Goal: Task Accomplishment & Management: Manage account settings

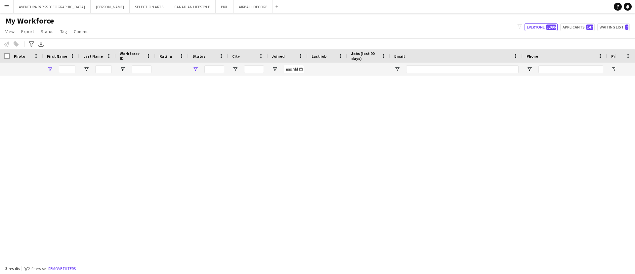
type input "*****"
type input "**********"
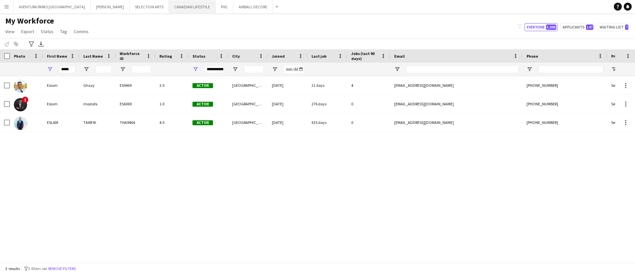
click at [169, 8] on button "CANADIAN LIFESTYLE Close" at bounding box center [192, 6] width 47 height 13
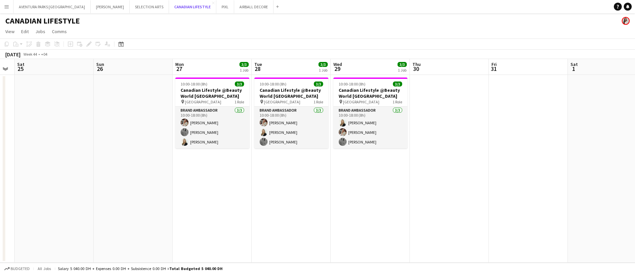
scroll to position [0, 210]
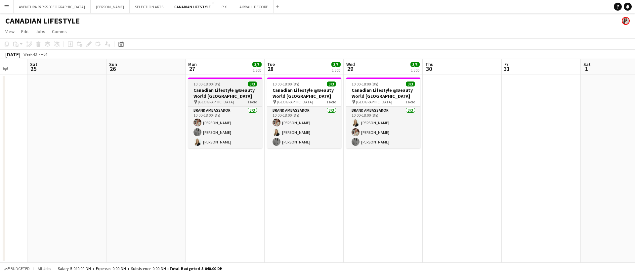
click at [216, 99] on div "pin [GEOGRAPHIC_DATA] 1 Role" at bounding box center [225, 101] width 74 height 5
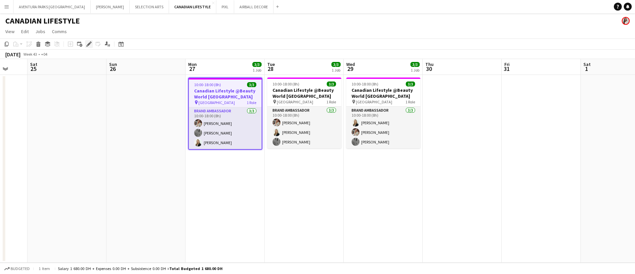
click at [89, 43] on icon at bounding box center [89, 44] width 4 height 4
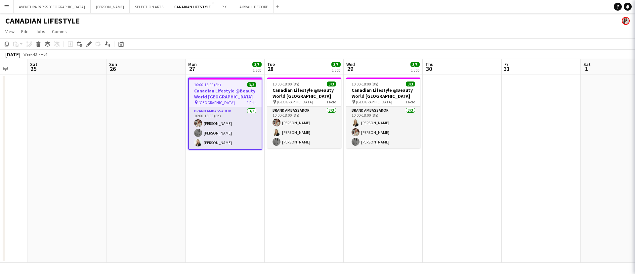
type input "**********"
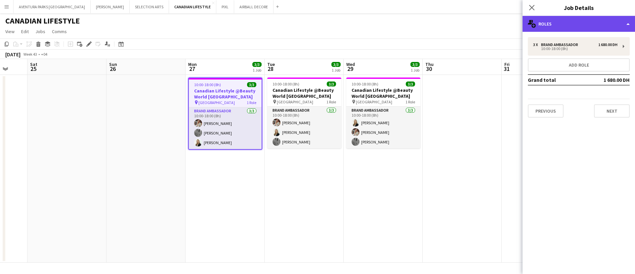
click at [590, 29] on div "multiple-users-add Roles" at bounding box center [579, 24] width 113 height 16
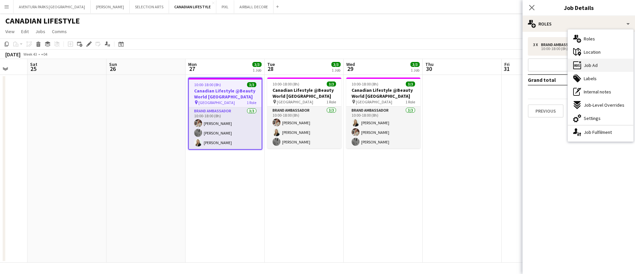
click at [603, 68] on div "ads-window Job Ad" at bounding box center [601, 65] width 66 height 13
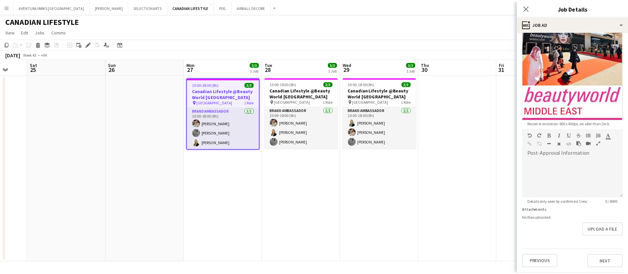
scroll to position [139, 0]
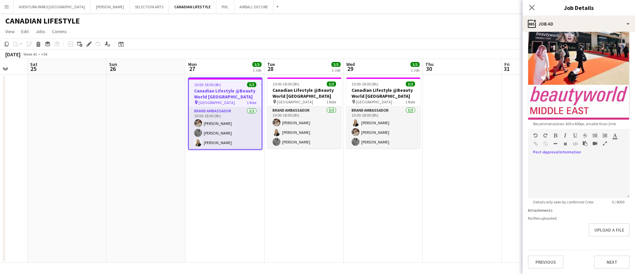
click at [603, 146] on icon "button" at bounding box center [605, 143] width 4 height 5
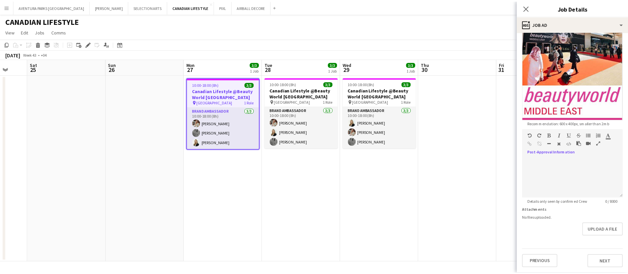
scroll to position [0, 0]
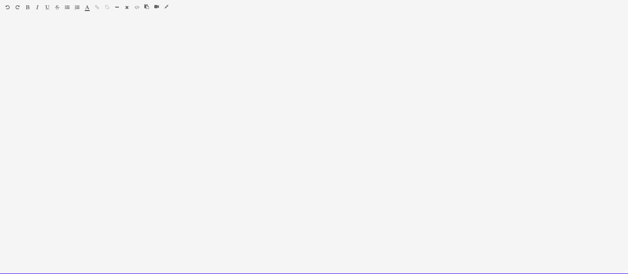
click at [22, 19] on div at bounding box center [314, 145] width 628 height 257
paste div
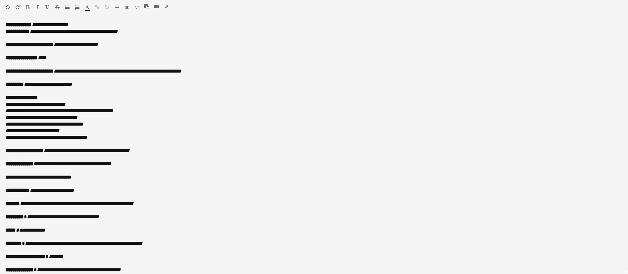
click at [165, 4] on icon "button" at bounding box center [166, 6] width 4 height 5
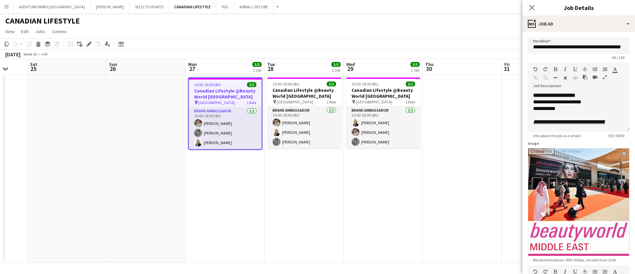
scroll to position [149, 0]
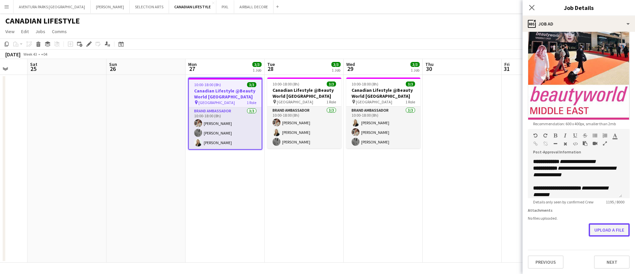
click at [602, 230] on button "Upload a file" at bounding box center [609, 229] width 41 height 13
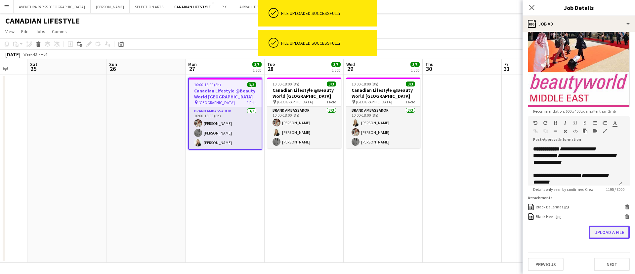
click at [593, 239] on button "Upload a file" at bounding box center [609, 231] width 41 height 13
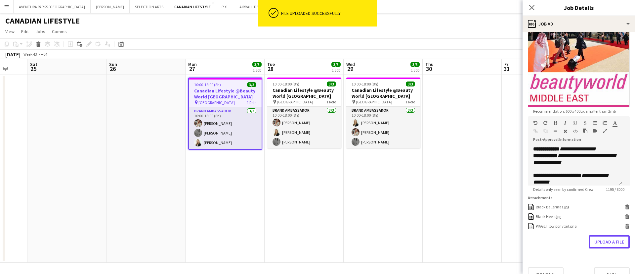
click at [593, 248] on button "Upload a file" at bounding box center [609, 241] width 41 height 13
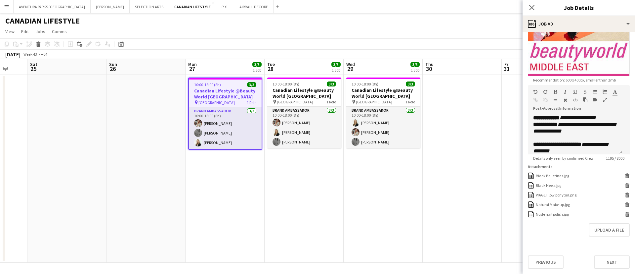
scroll to position [192, 0]
click at [511, 149] on app-date-cell at bounding box center [541, 169] width 79 height 188
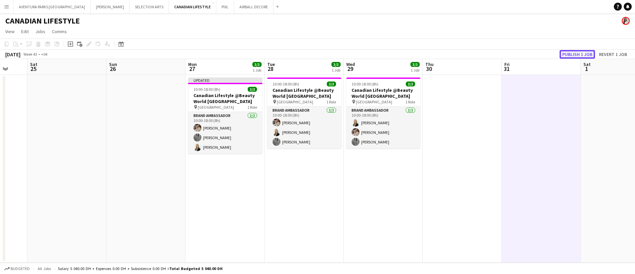
click at [580, 52] on button "Publish 1 job" at bounding box center [577, 54] width 35 height 9
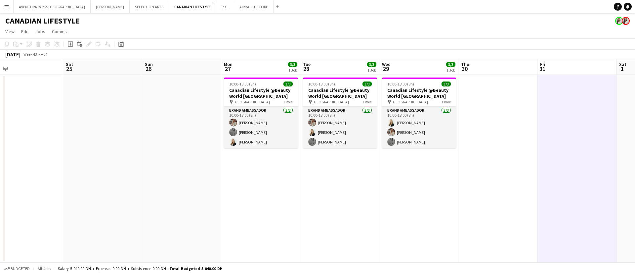
scroll to position [0, 255]
click at [216, 8] on button "PIXL Close" at bounding box center [225, 6] width 18 height 13
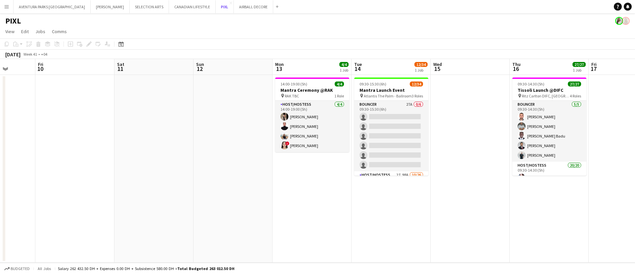
scroll to position [0, 222]
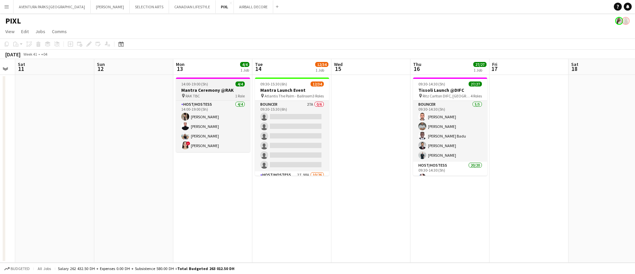
click at [199, 87] on h3 "Mantra Ceremony @RAK" at bounding box center [213, 90] width 74 height 6
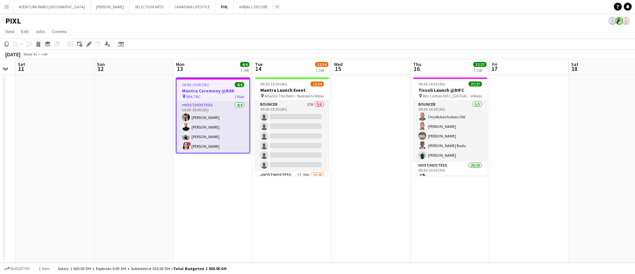
click at [276, 5] on app-icon "Add" at bounding box center [277, 6] width 3 height 3
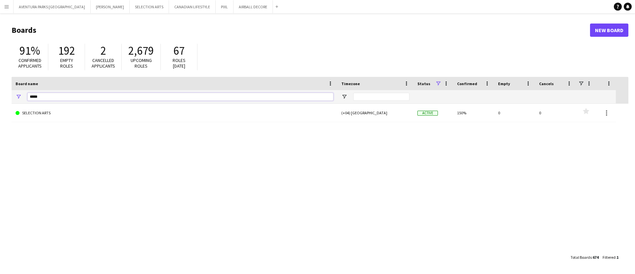
drag, startPoint x: 51, startPoint y: 97, endPoint x: 15, endPoint y: 92, distance: 35.7
click at [15, 92] on div "*****" at bounding box center [175, 96] width 326 height 13
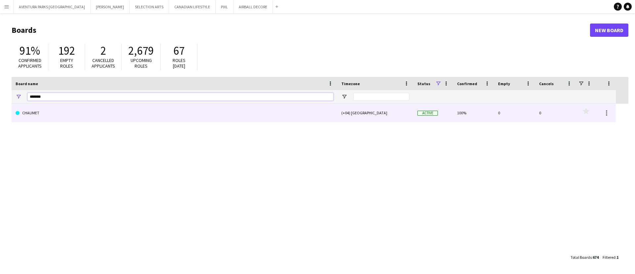
type input "*******"
click at [65, 112] on link "CHAUMET" at bounding box center [175, 113] width 318 height 19
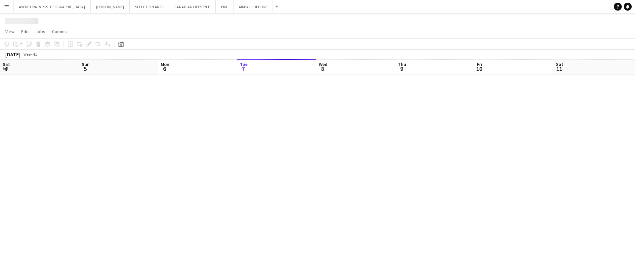
scroll to position [0, 158]
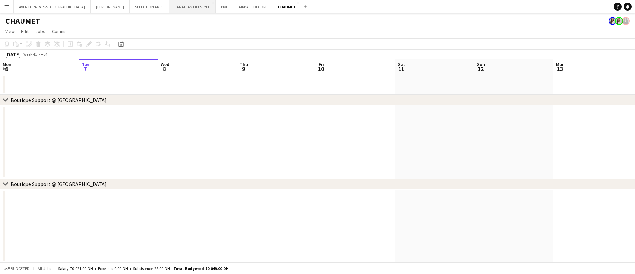
click at [169, 7] on button "CANADIAN LIFESTYLE Close" at bounding box center [192, 6] width 47 height 13
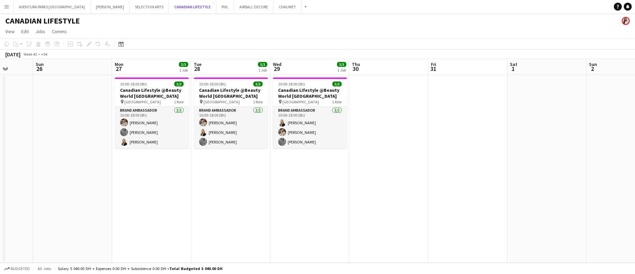
scroll to position [0, 205]
click at [138, 91] on h3 "Canadian Lifestyle @Beauty World [GEOGRAPHIC_DATA]" at bounding box center [151, 93] width 74 height 12
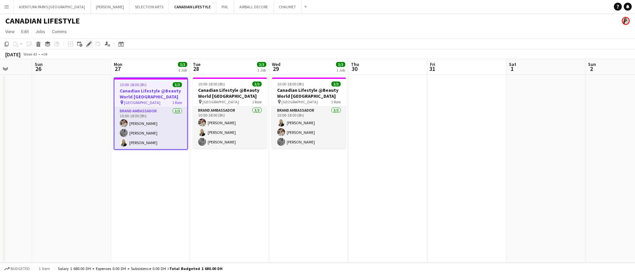
click at [88, 42] on icon "Edit" at bounding box center [88, 43] width 5 height 5
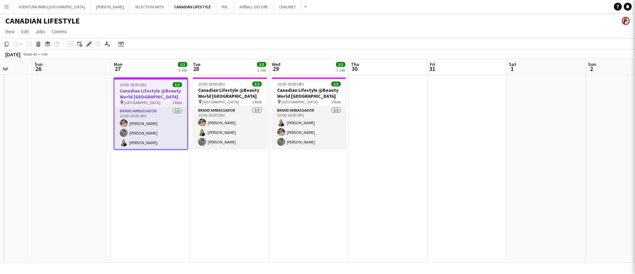
type input "**********"
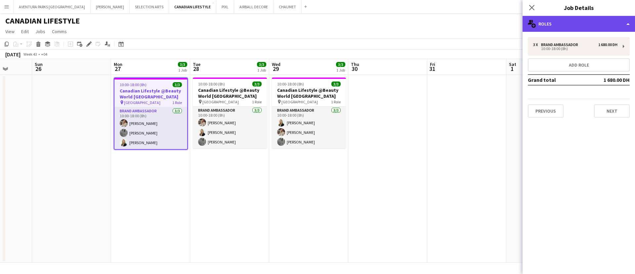
click at [589, 26] on div "multiple-users-add Roles" at bounding box center [579, 24] width 113 height 16
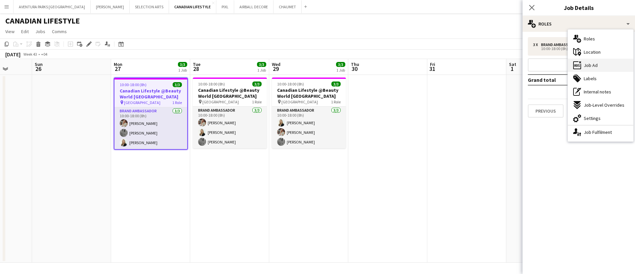
click at [603, 67] on div "ads-window Job Ad" at bounding box center [601, 65] width 66 height 13
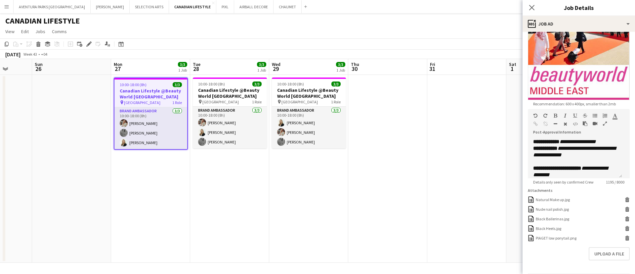
scroll to position [192, 0]
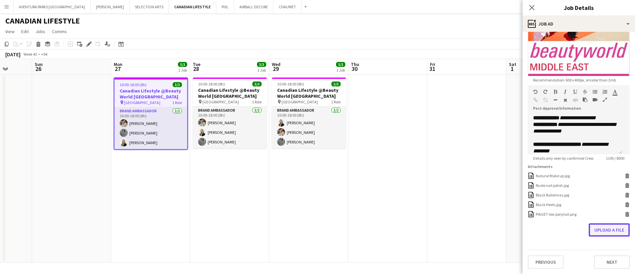
click at [603, 230] on button "Upload a file" at bounding box center [609, 229] width 41 height 13
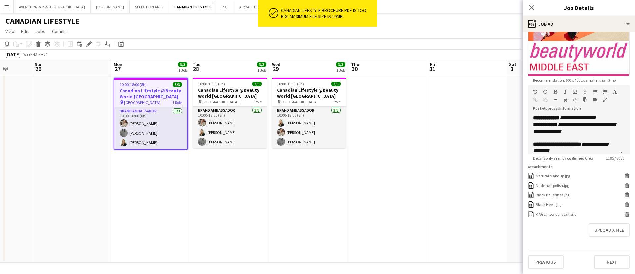
click at [470, 190] on app-date-cell at bounding box center [467, 169] width 79 height 188
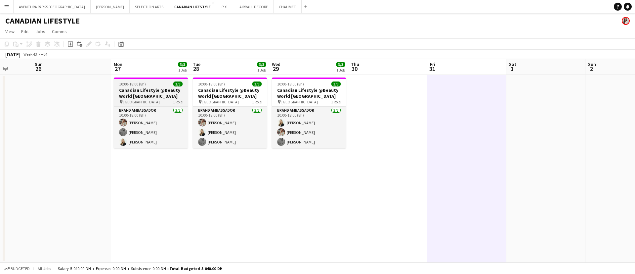
click at [147, 98] on h3 "Canadian Lifestyle @Beauty World [GEOGRAPHIC_DATA]" at bounding box center [151, 93] width 74 height 12
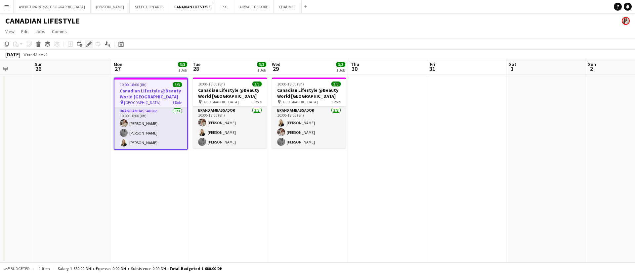
click at [90, 45] on icon "Edit" at bounding box center [88, 43] width 5 height 5
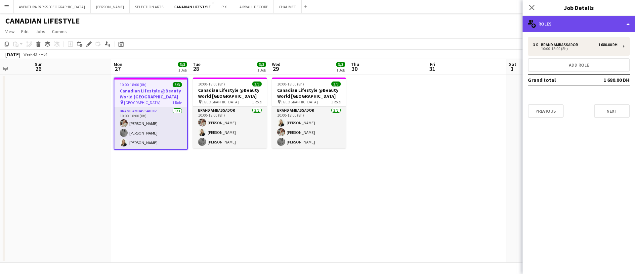
click at [558, 20] on div "multiple-users-add Roles" at bounding box center [579, 24] width 113 height 16
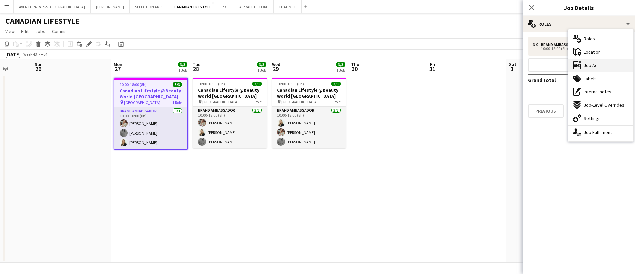
click at [599, 60] on div "ads-window Job Ad" at bounding box center [601, 65] width 66 height 13
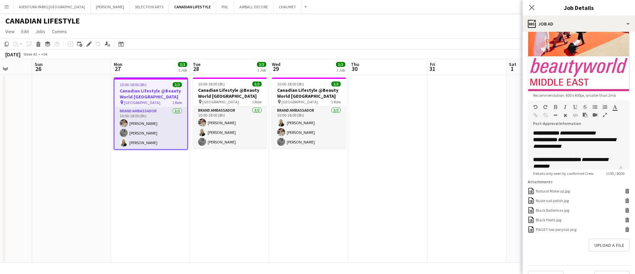
scroll to position [165, 0]
click at [600, 251] on button "Upload a file" at bounding box center [609, 244] width 41 height 13
click at [534, 8] on icon "Close pop-in" at bounding box center [532, 7] width 6 height 6
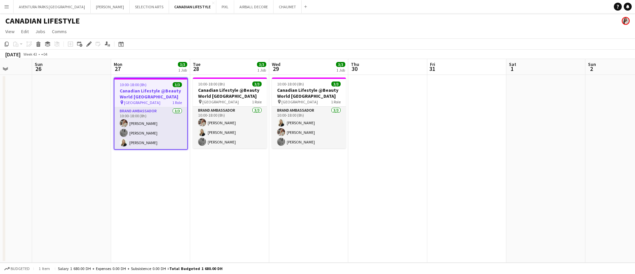
click at [409, 33] on app-page-menu "View Day view expanded Day view collapsed Month view Date picker Jump to [DATE]…" at bounding box center [317, 32] width 635 height 13
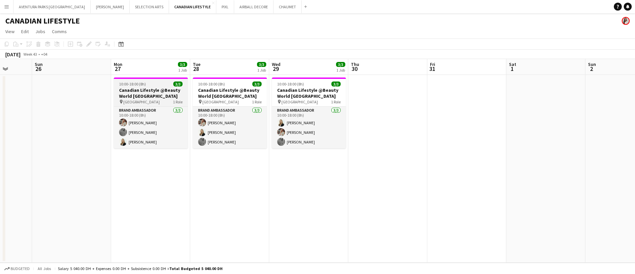
click at [144, 90] on h3 "Canadian Lifestyle @Beauty World [GEOGRAPHIC_DATA]" at bounding box center [151, 93] width 74 height 12
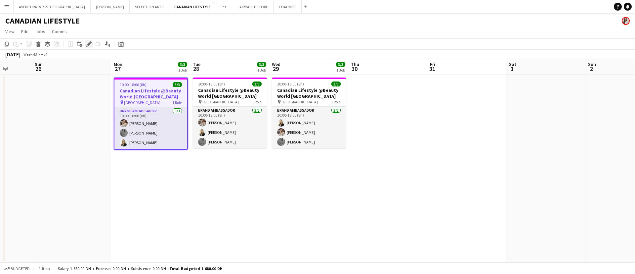
click at [90, 43] on icon at bounding box center [89, 44] width 4 height 4
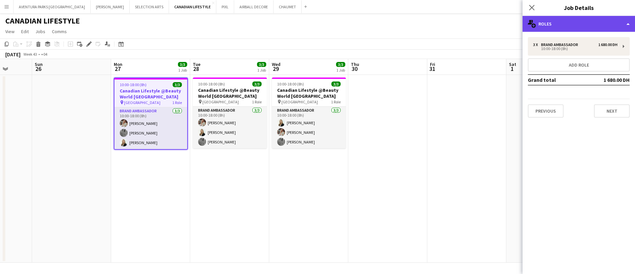
click at [563, 25] on div "multiple-users-add Roles" at bounding box center [579, 24] width 113 height 16
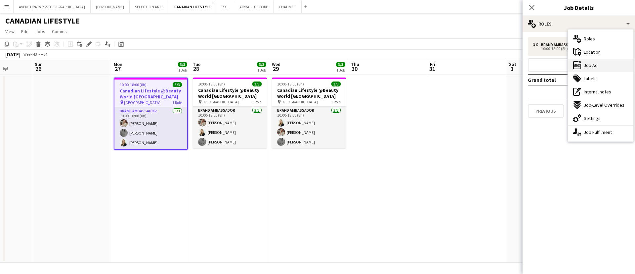
click at [596, 65] on span "Job Ad" at bounding box center [591, 65] width 14 height 6
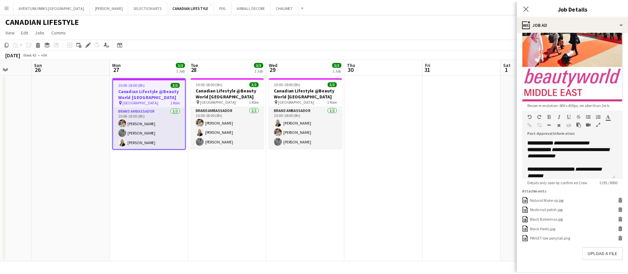
scroll to position [192, 0]
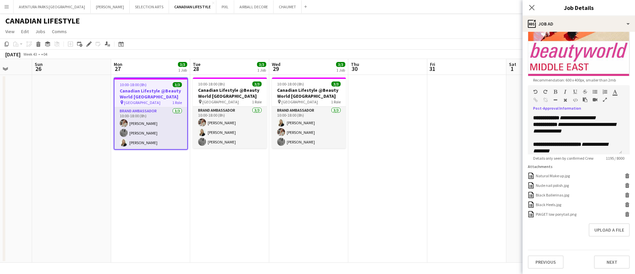
click at [603, 97] on icon "button" at bounding box center [605, 99] width 4 height 5
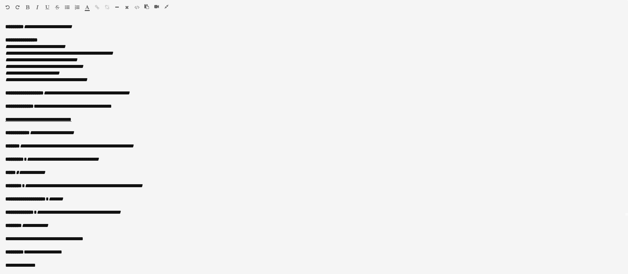
scroll to position [0, 0]
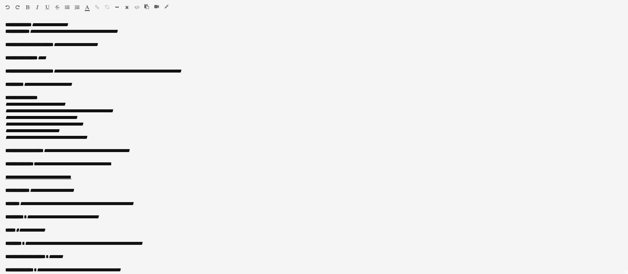
click at [168, 5] on icon "button" at bounding box center [166, 6] width 4 height 5
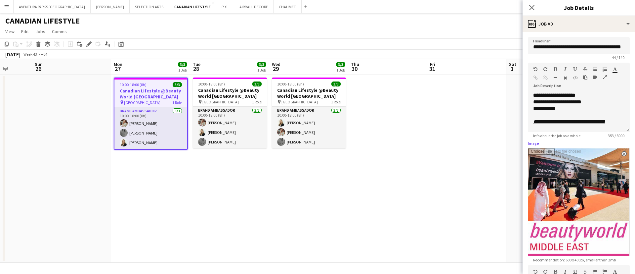
click at [567, 179] on input "Image" at bounding box center [579, 201] width 101 height 107
click at [535, 8] on icon "Close pop-in" at bounding box center [532, 7] width 6 height 6
